Goal: Register for event/course

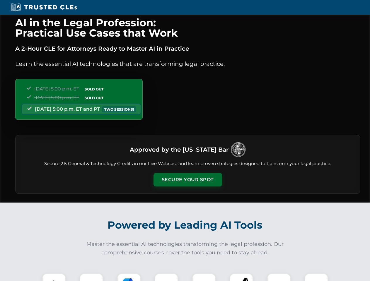
click at [188, 180] on button "Secure Your Spot" at bounding box center [188, 179] width 69 height 13
click at [54, 278] on img at bounding box center [53, 285] width 17 height 17
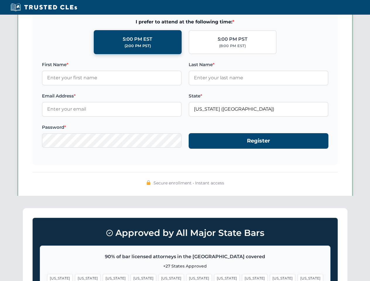
click at [214, 278] on span "[US_STATE]" at bounding box center [226, 278] width 25 height 8
click at [270, 278] on span "[US_STATE]" at bounding box center [282, 278] width 25 height 8
